Goal: Book appointment/travel/reservation

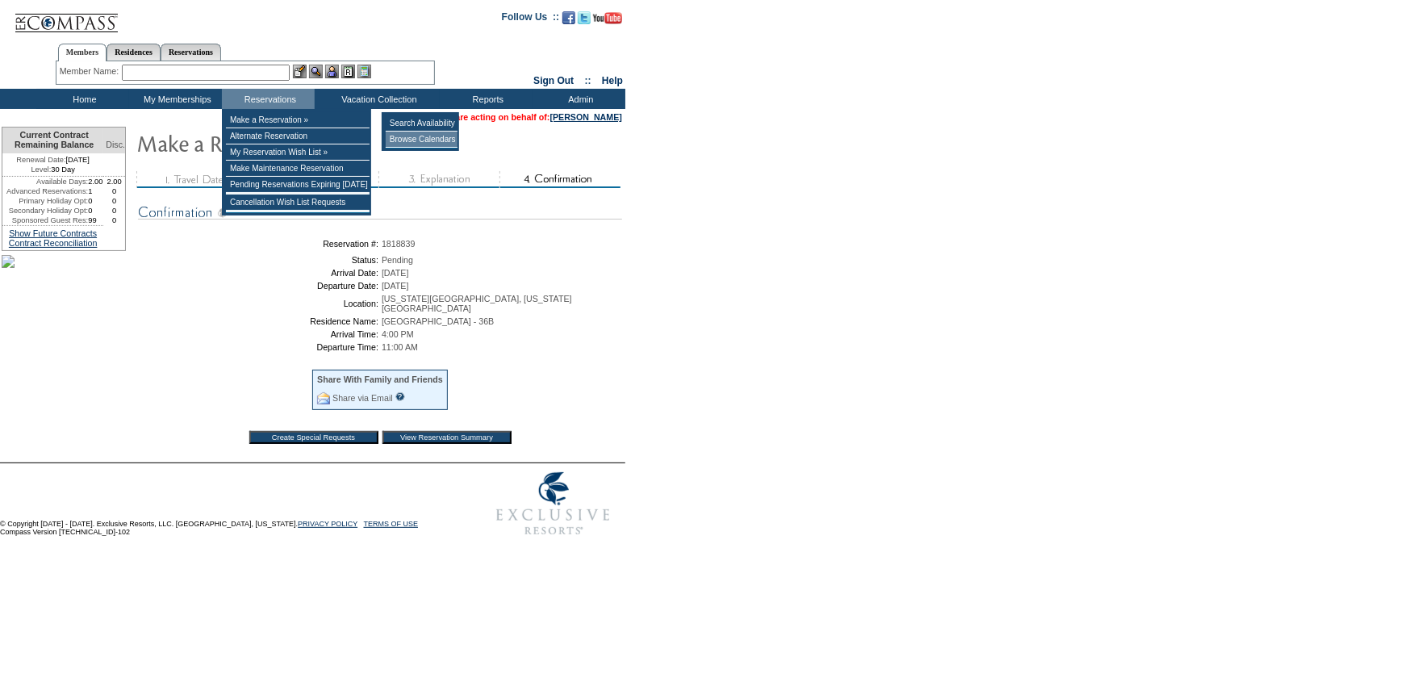
click at [415, 137] on td "Browse Calendars" at bounding box center [422, 139] width 72 height 16
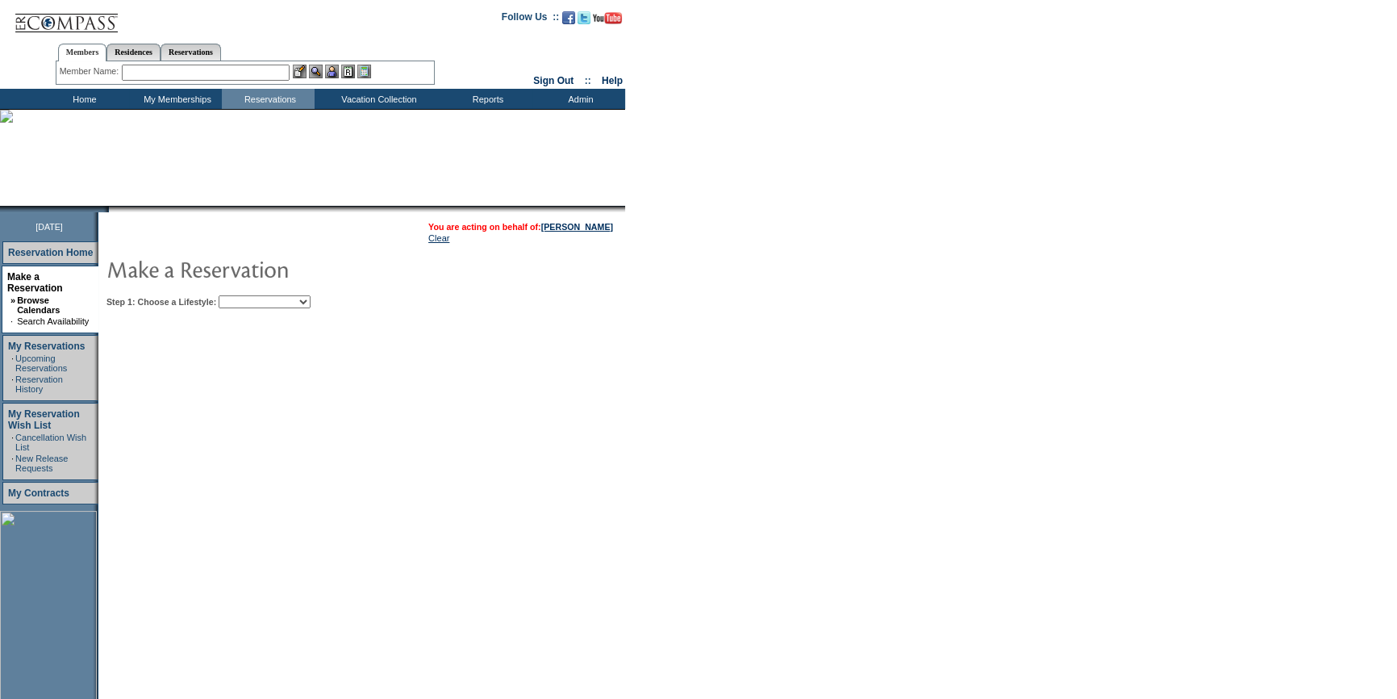
click at [285, 302] on select "Beach Leisure Metropolitan Mountain OIAL for Adventure OIAL for Couples OIAL fo…" at bounding box center [265, 301] width 92 height 13
select select "Metropolitan"
click at [246, 295] on select "Beach Leisure Metropolitan Mountain OIAL for Adventure OIAL for Couples OIAL fo…" at bounding box center [265, 301] width 92 height 13
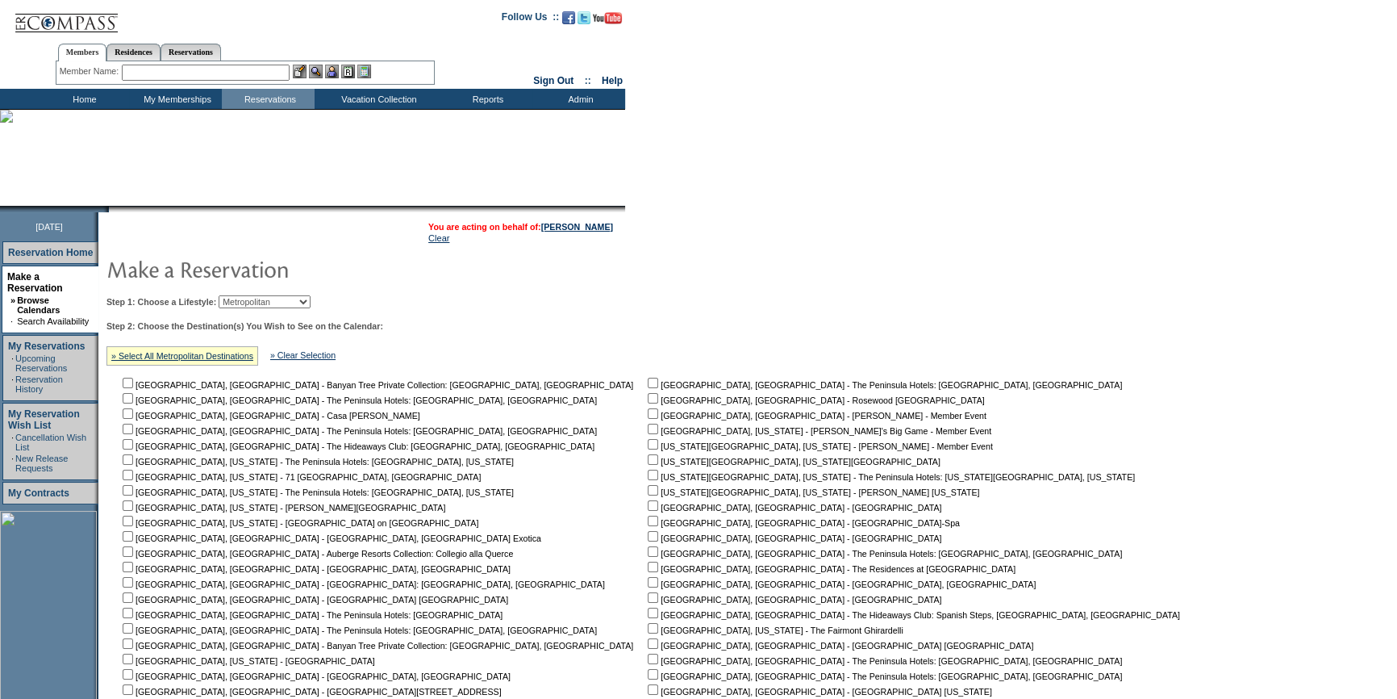
click at [648, 462] on input "checkbox" at bounding box center [653, 459] width 10 height 10
checkbox input "true"
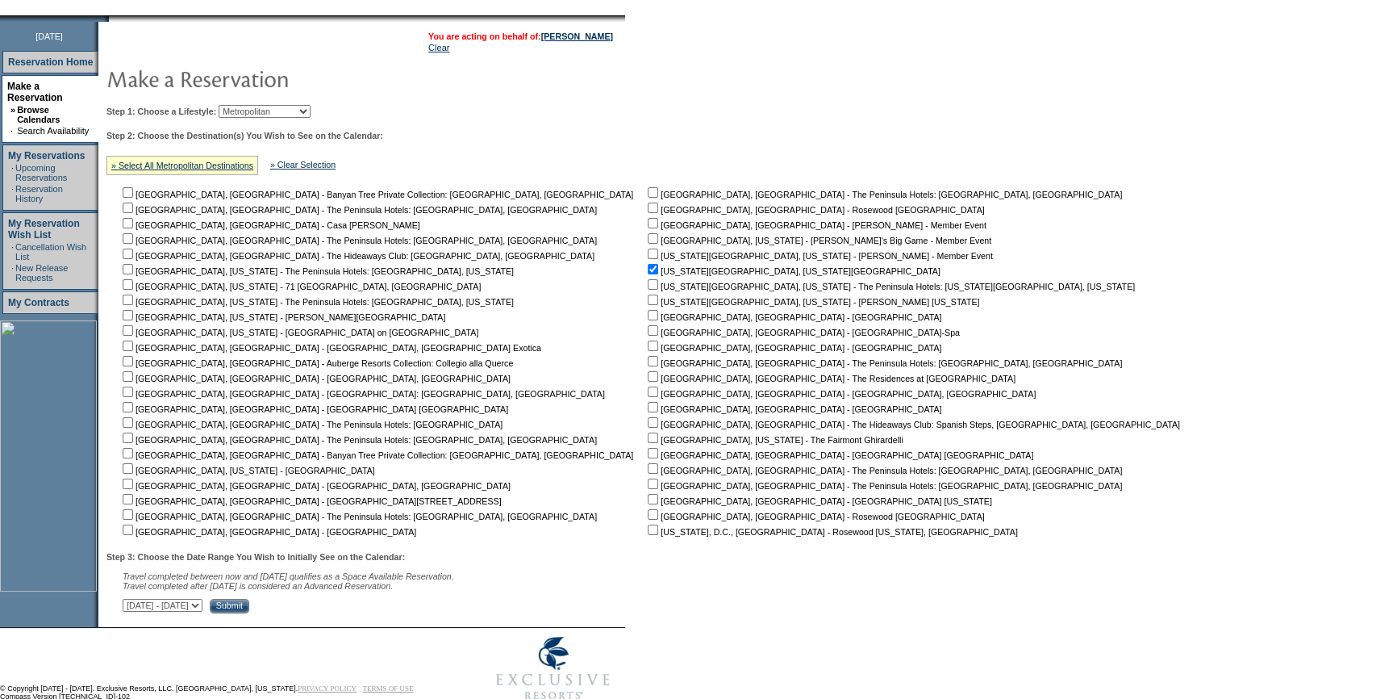
scroll to position [227, 0]
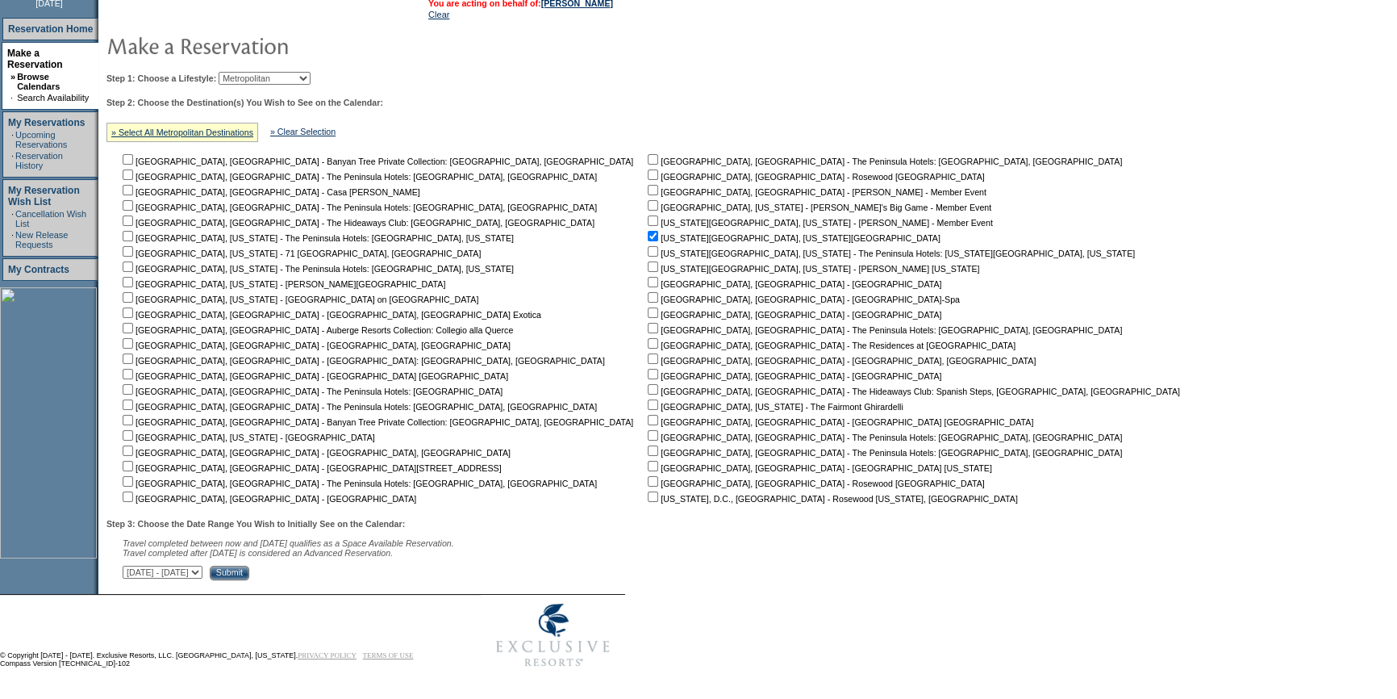
click at [249, 570] on input "Submit" at bounding box center [230, 573] width 40 height 15
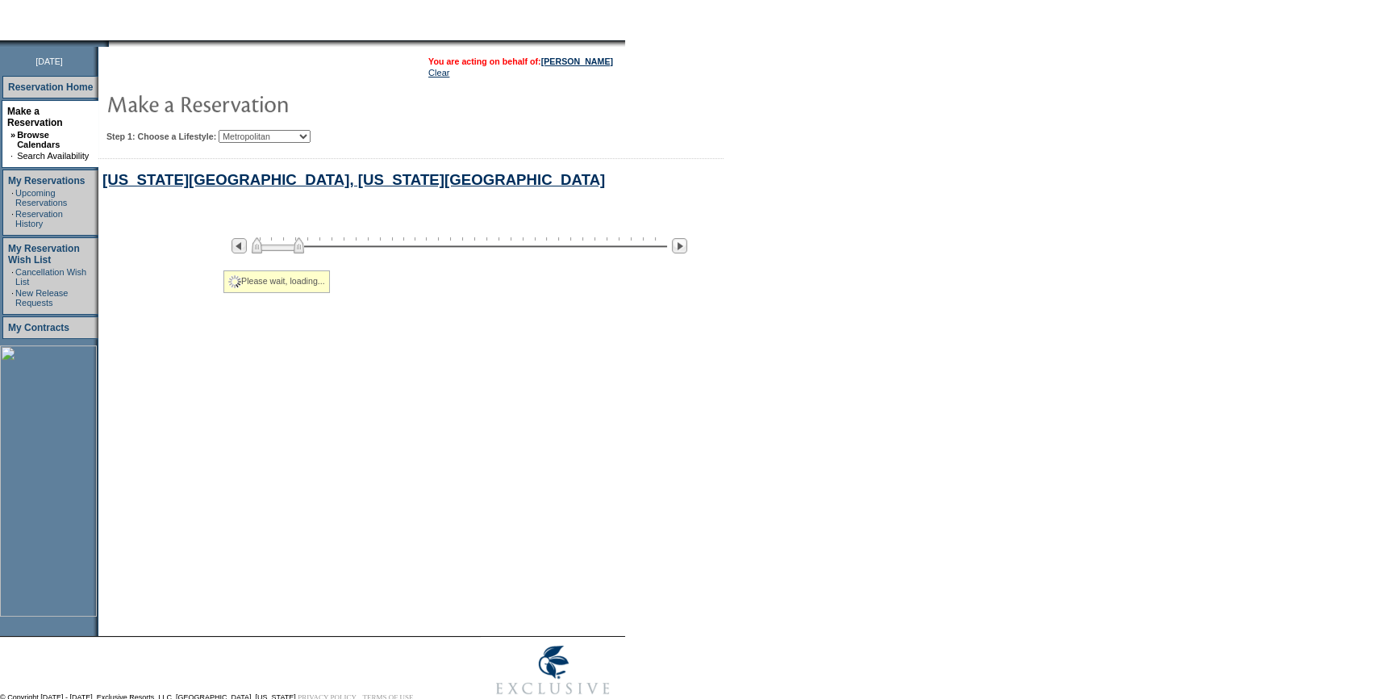
select select "Metropolitan"
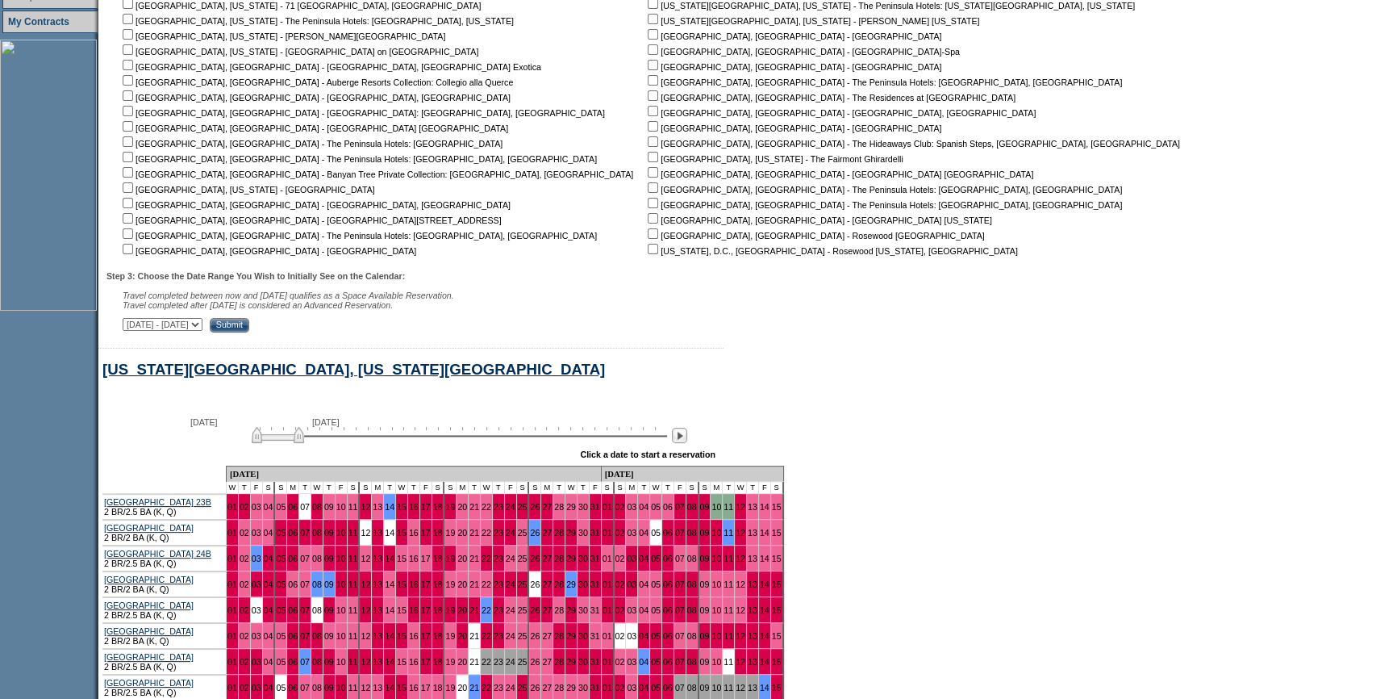
scroll to position [459, 0]
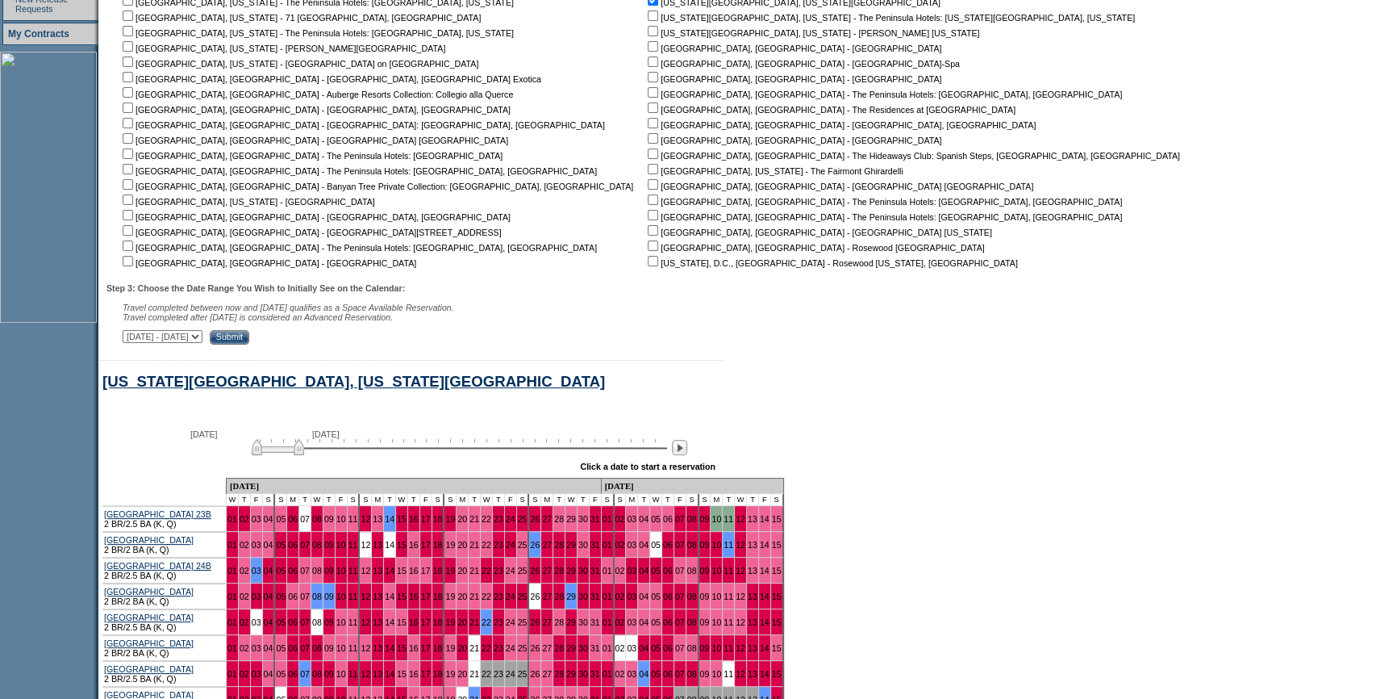
click at [648, 33] on input "checkbox" at bounding box center [653, 31] width 10 height 10
checkbox input "true"
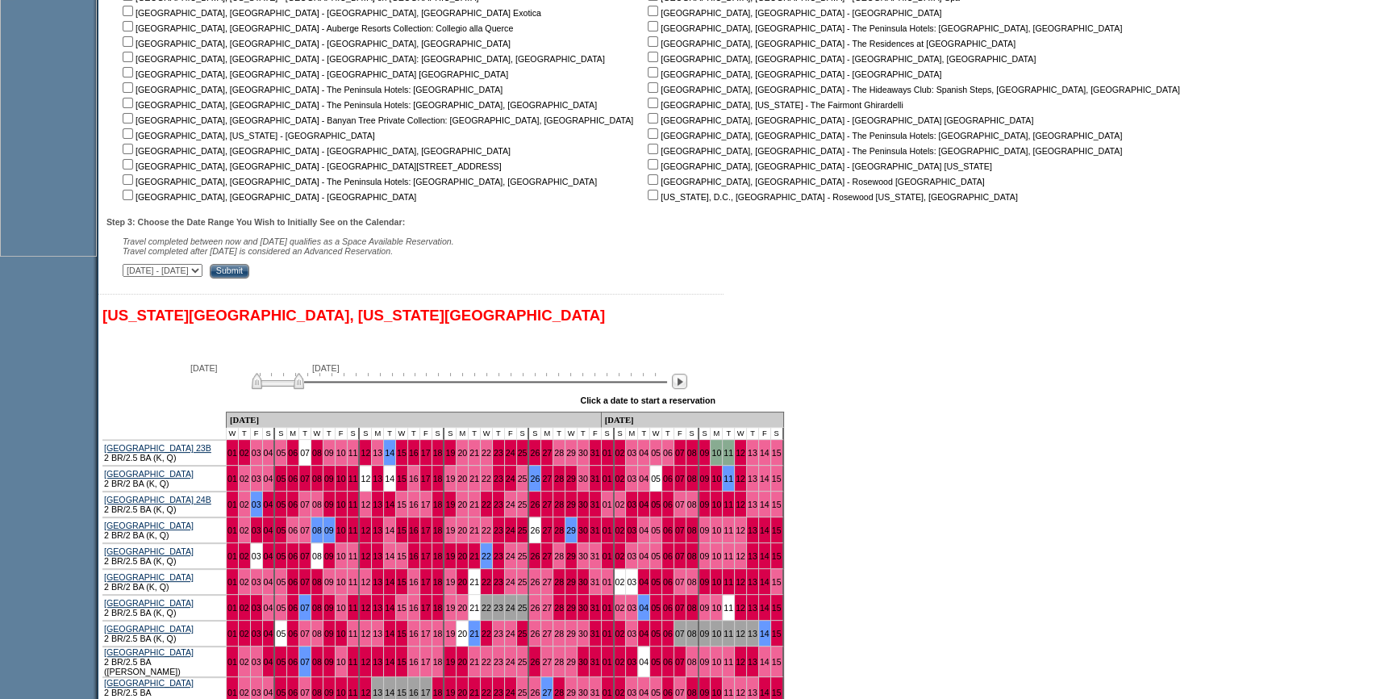
scroll to position [532, 0]
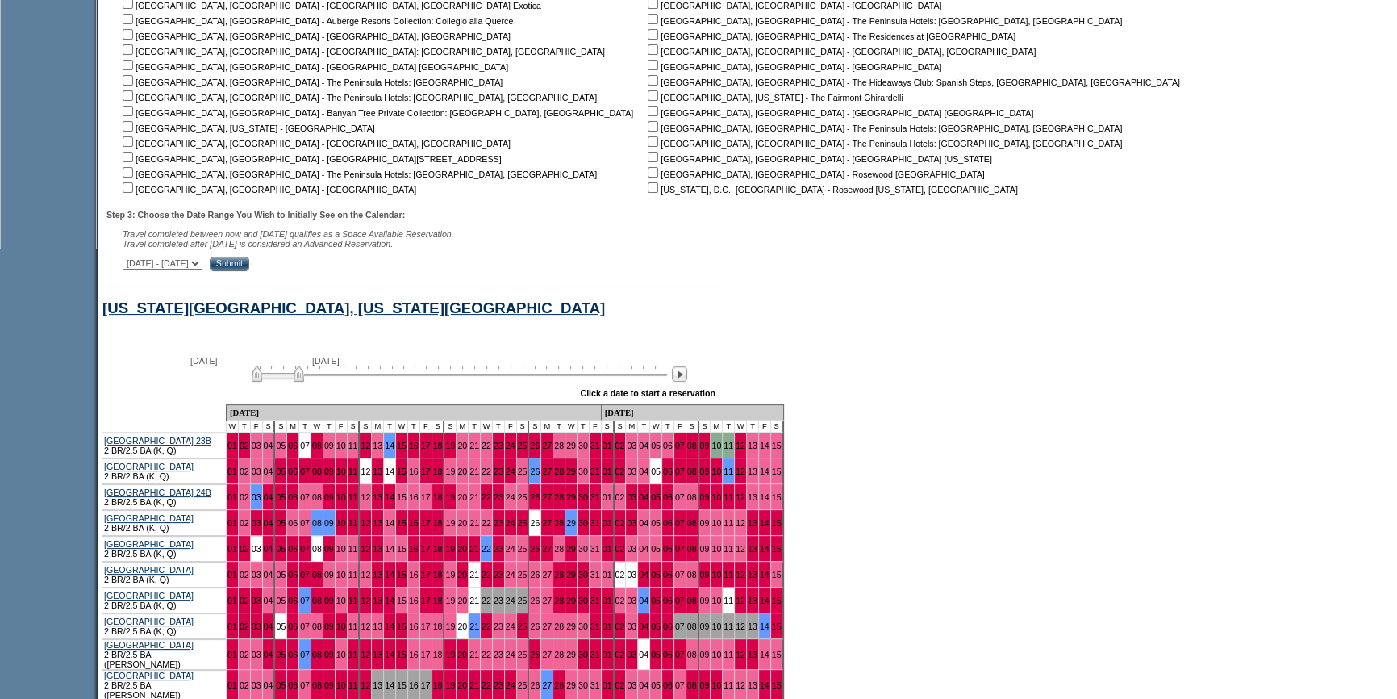
click at [249, 264] on input "Submit" at bounding box center [230, 264] width 40 height 15
